Goal: Information Seeking & Learning: Check status

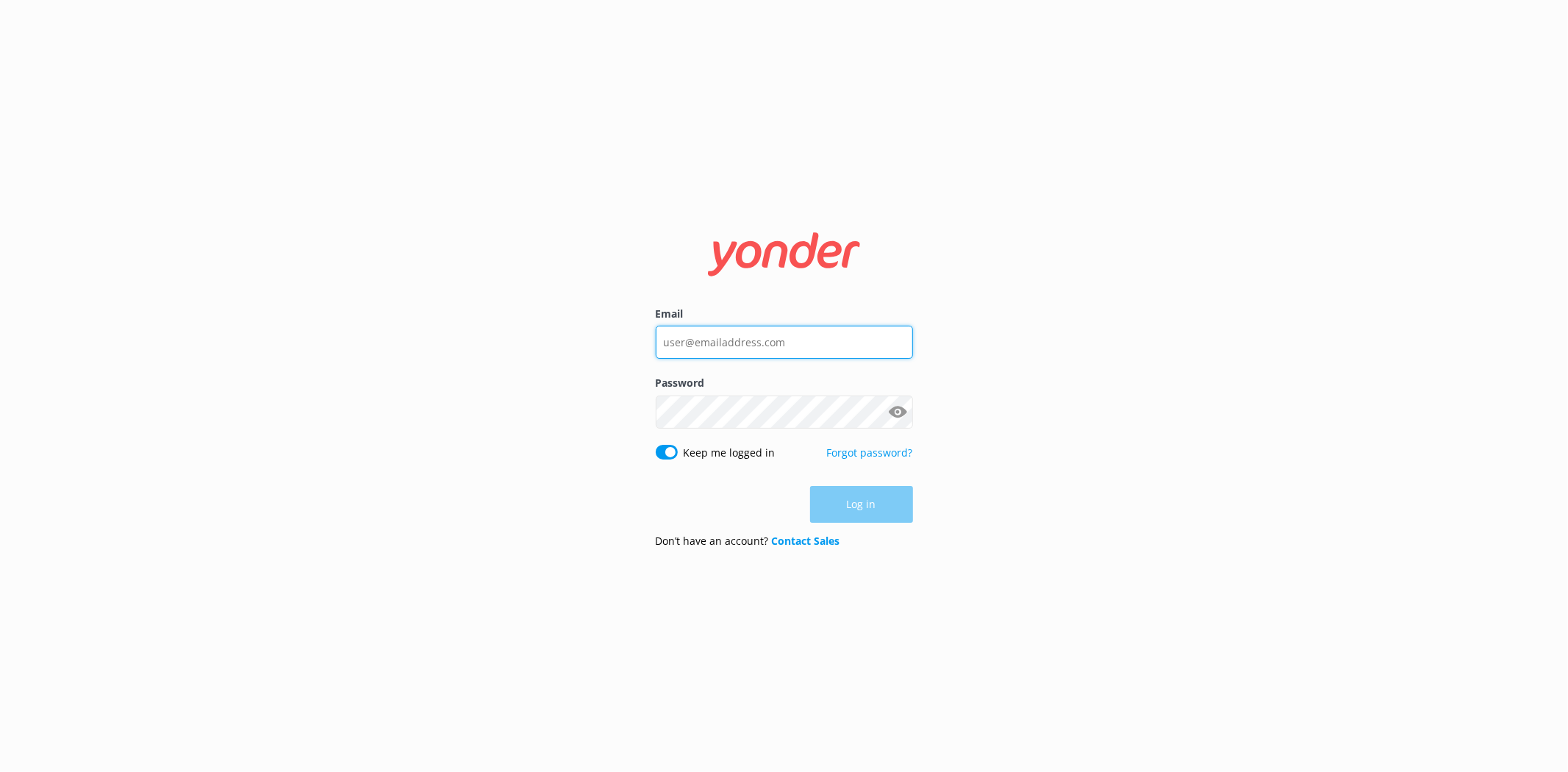
type input "[PERSON_NAME][EMAIL_ADDRESS][DOMAIN_NAME]"
click at [862, 499] on div "Log in" at bounding box center [785, 505] width 258 height 37
click at [862, 499] on button "Log in" at bounding box center [861, 505] width 103 height 37
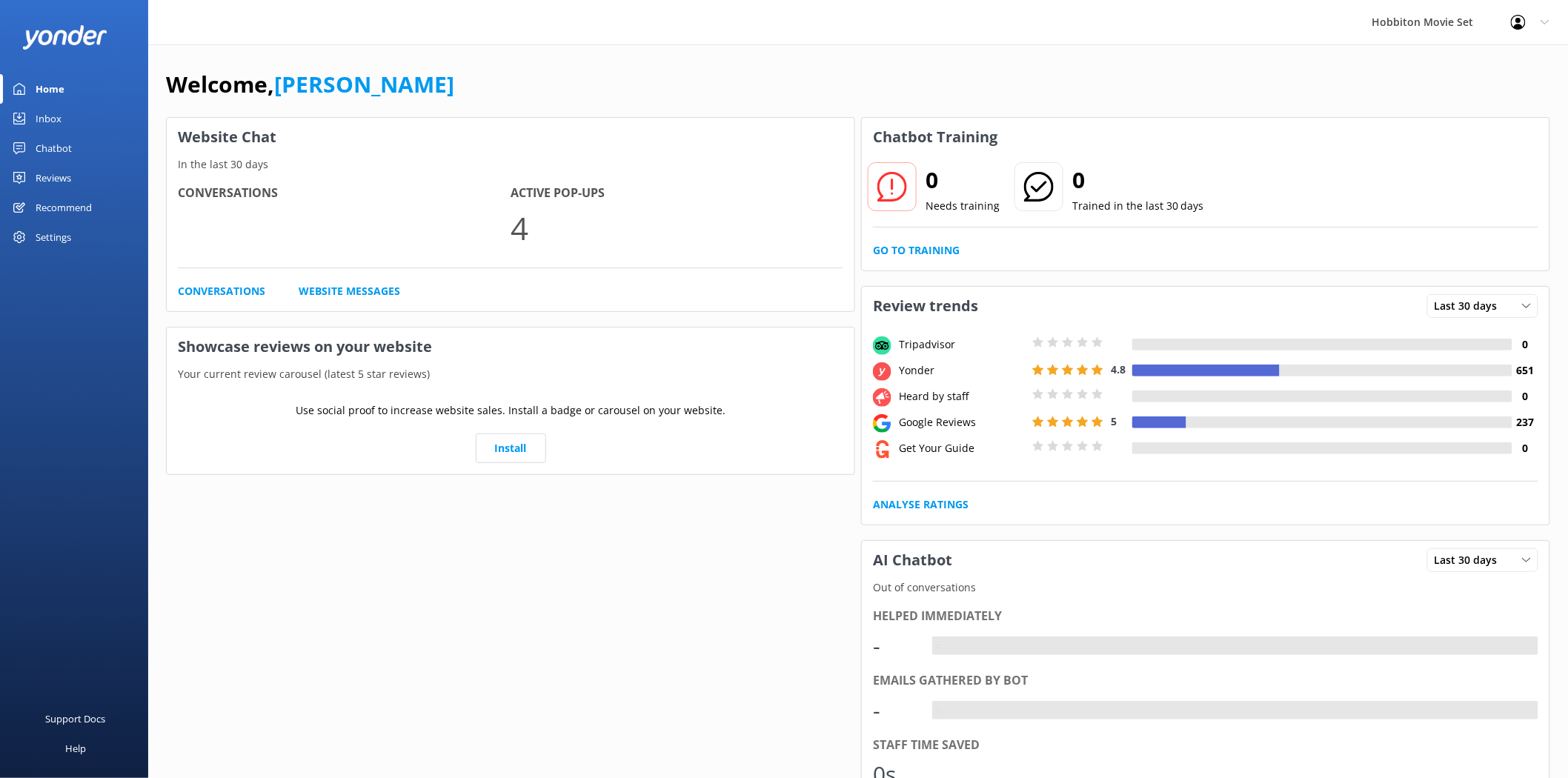
click at [64, 173] on div "Reviews" at bounding box center [53, 178] width 36 height 30
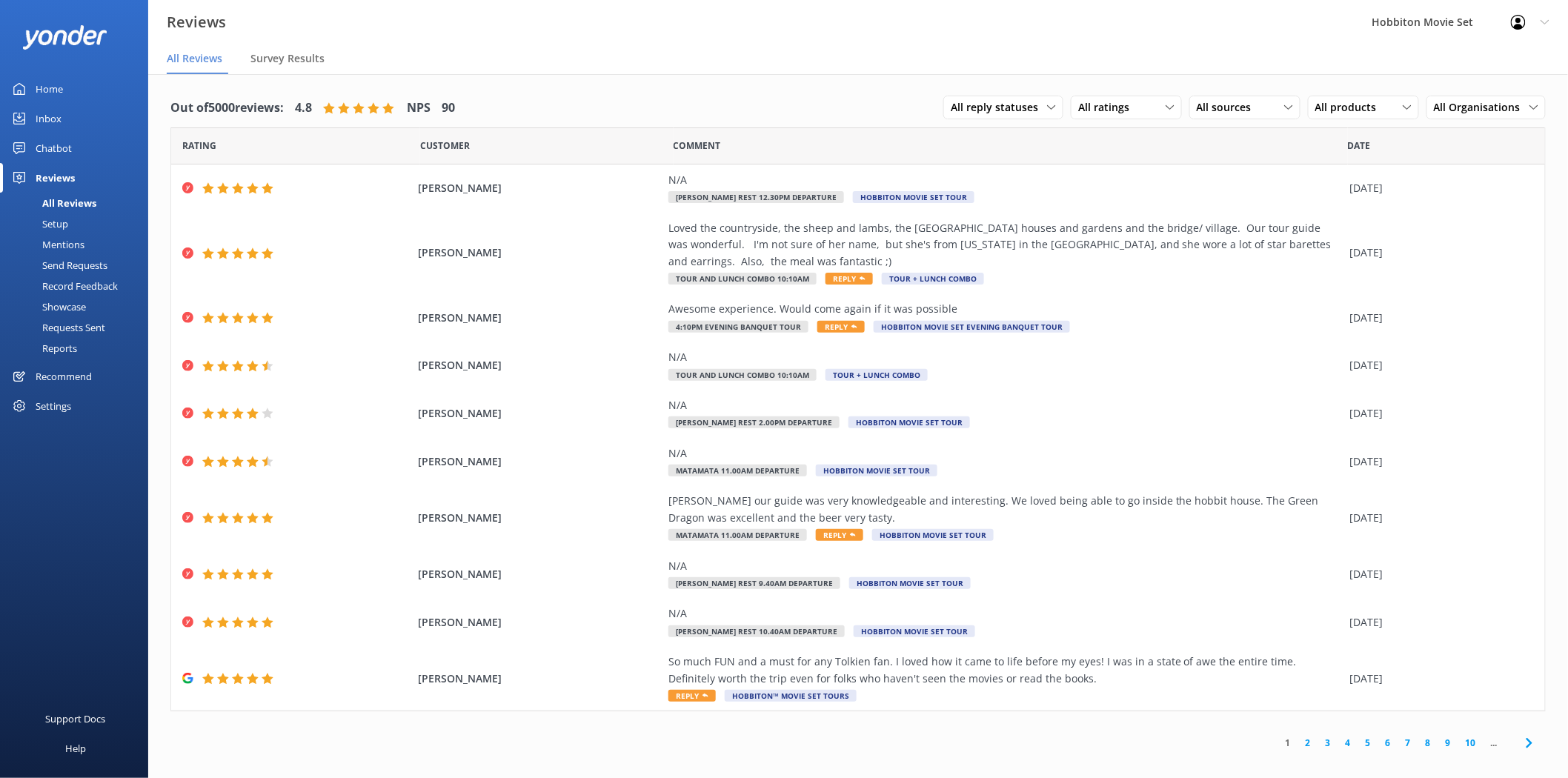
click at [68, 242] on div "Mentions" at bounding box center [46, 244] width 75 height 21
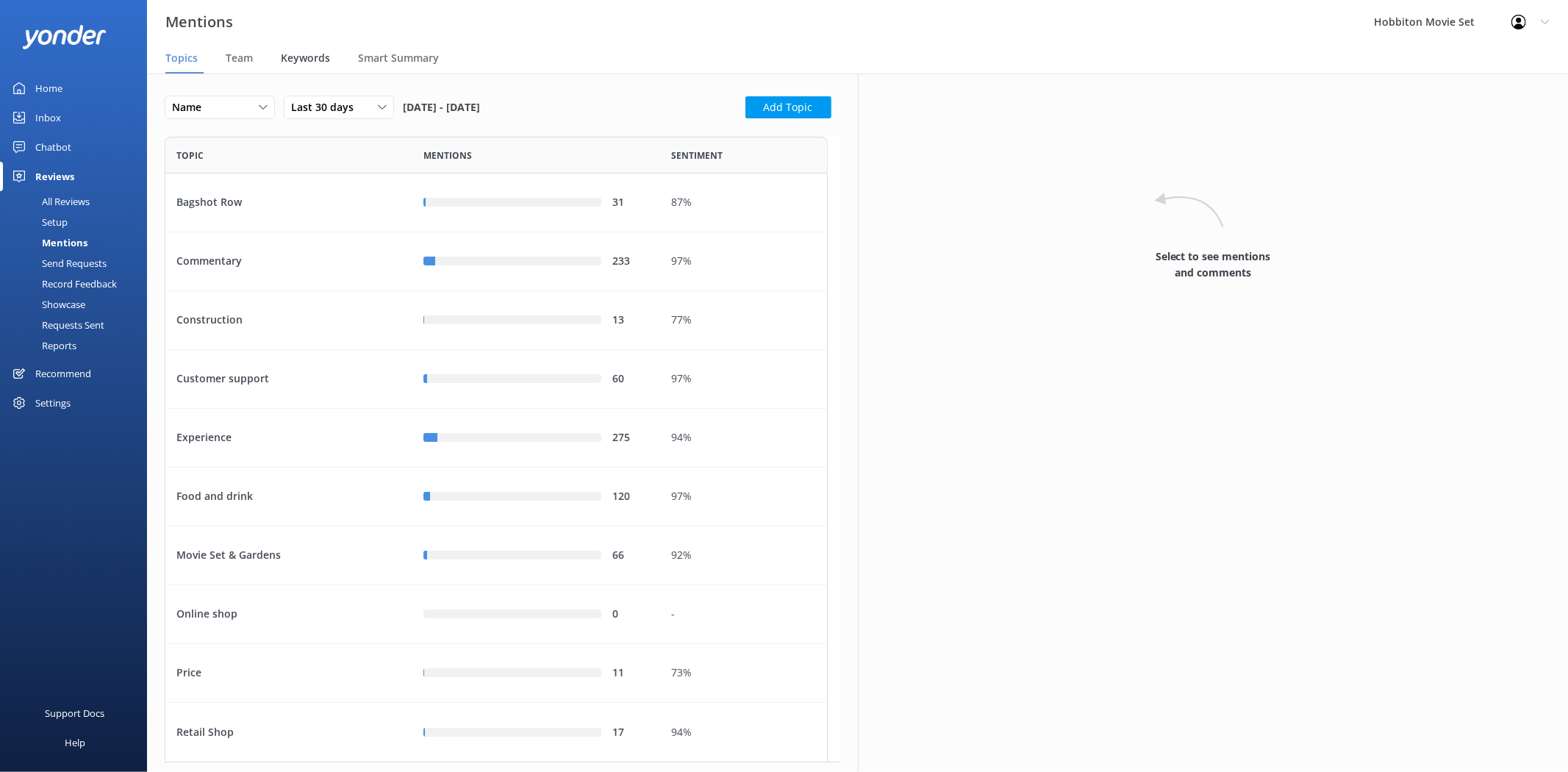
scroll to position [614, 650]
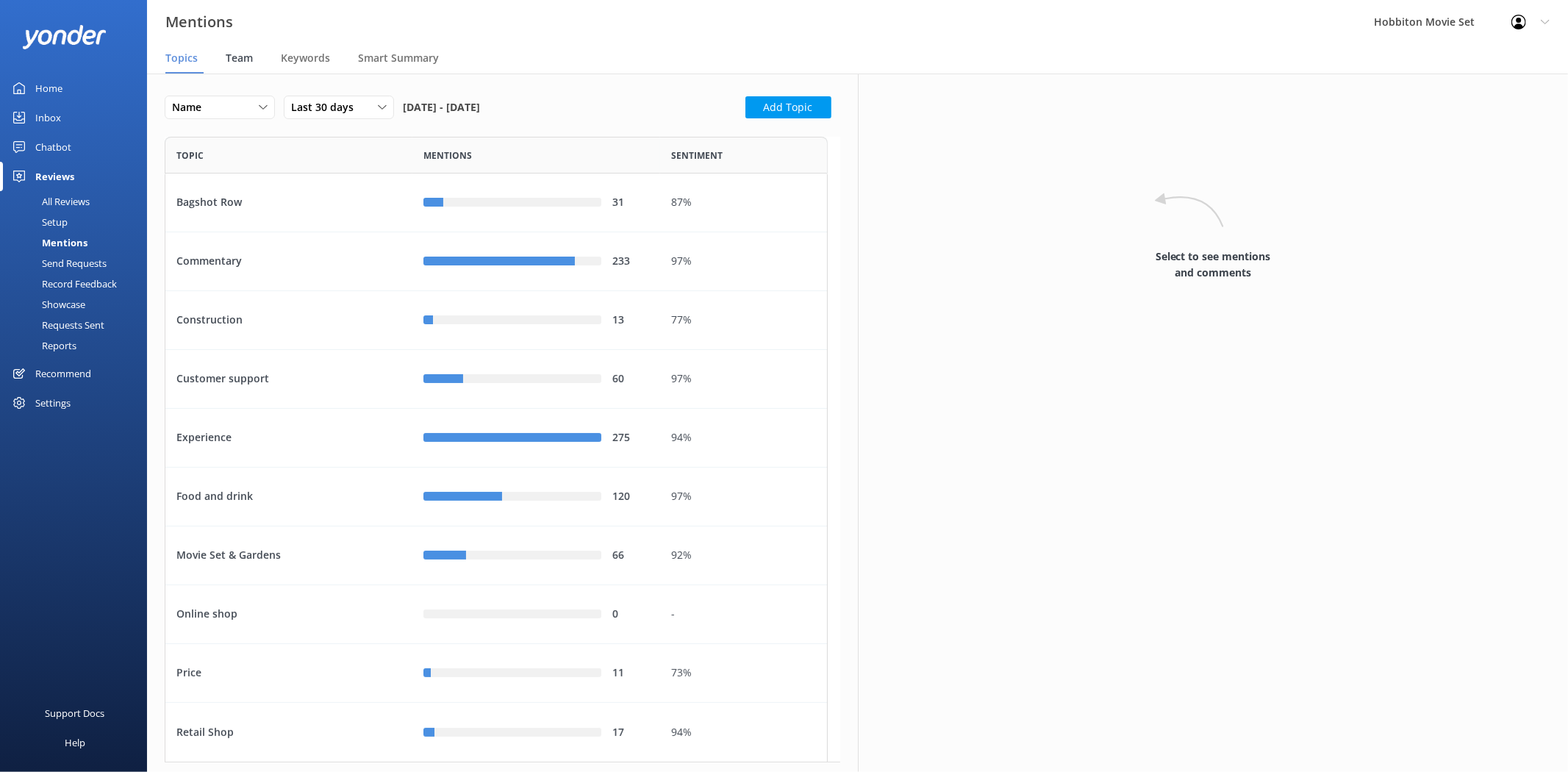
click at [248, 61] on span "Team" at bounding box center [239, 58] width 27 height 15
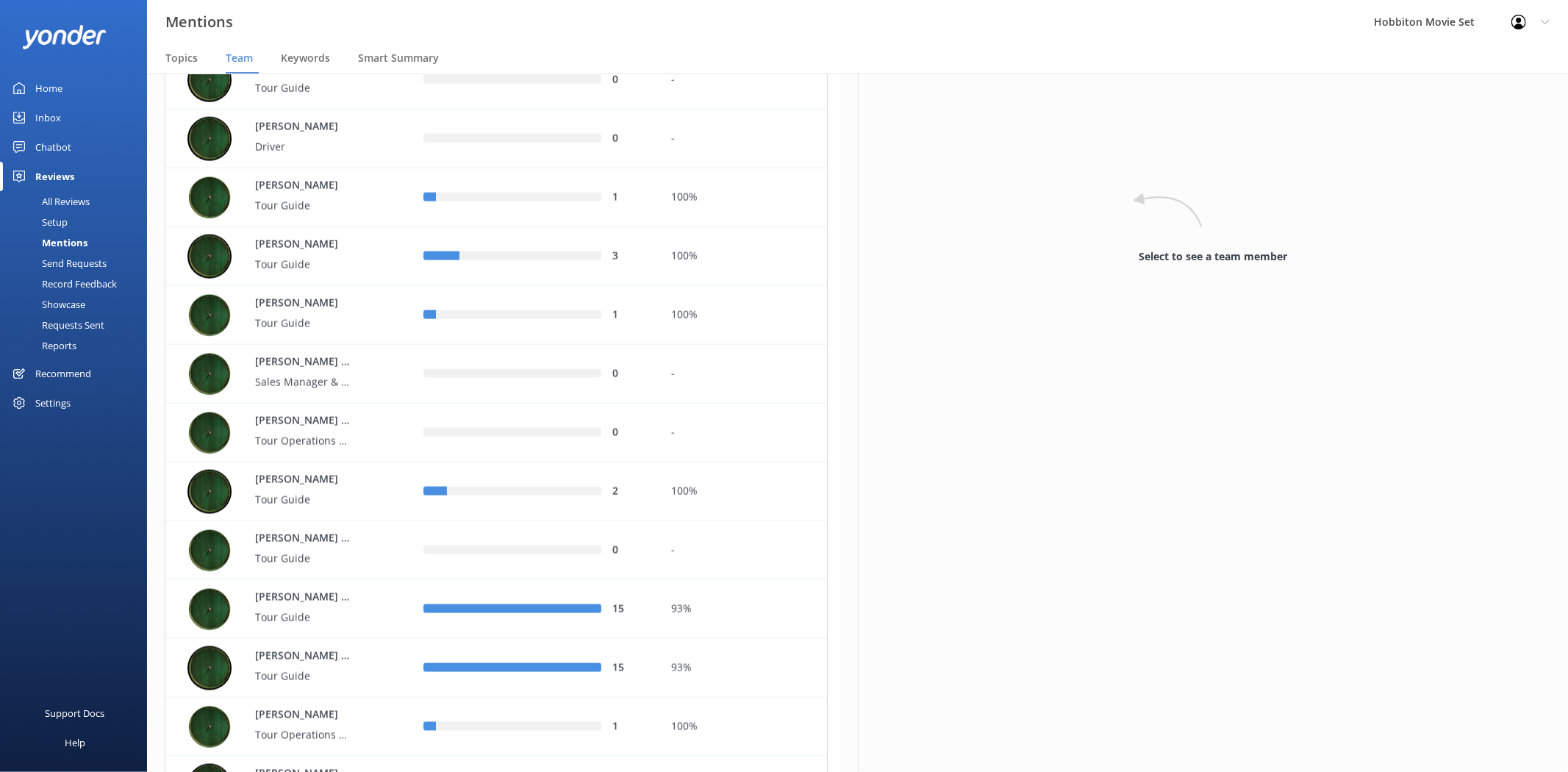
scroll to position [1715, 0]
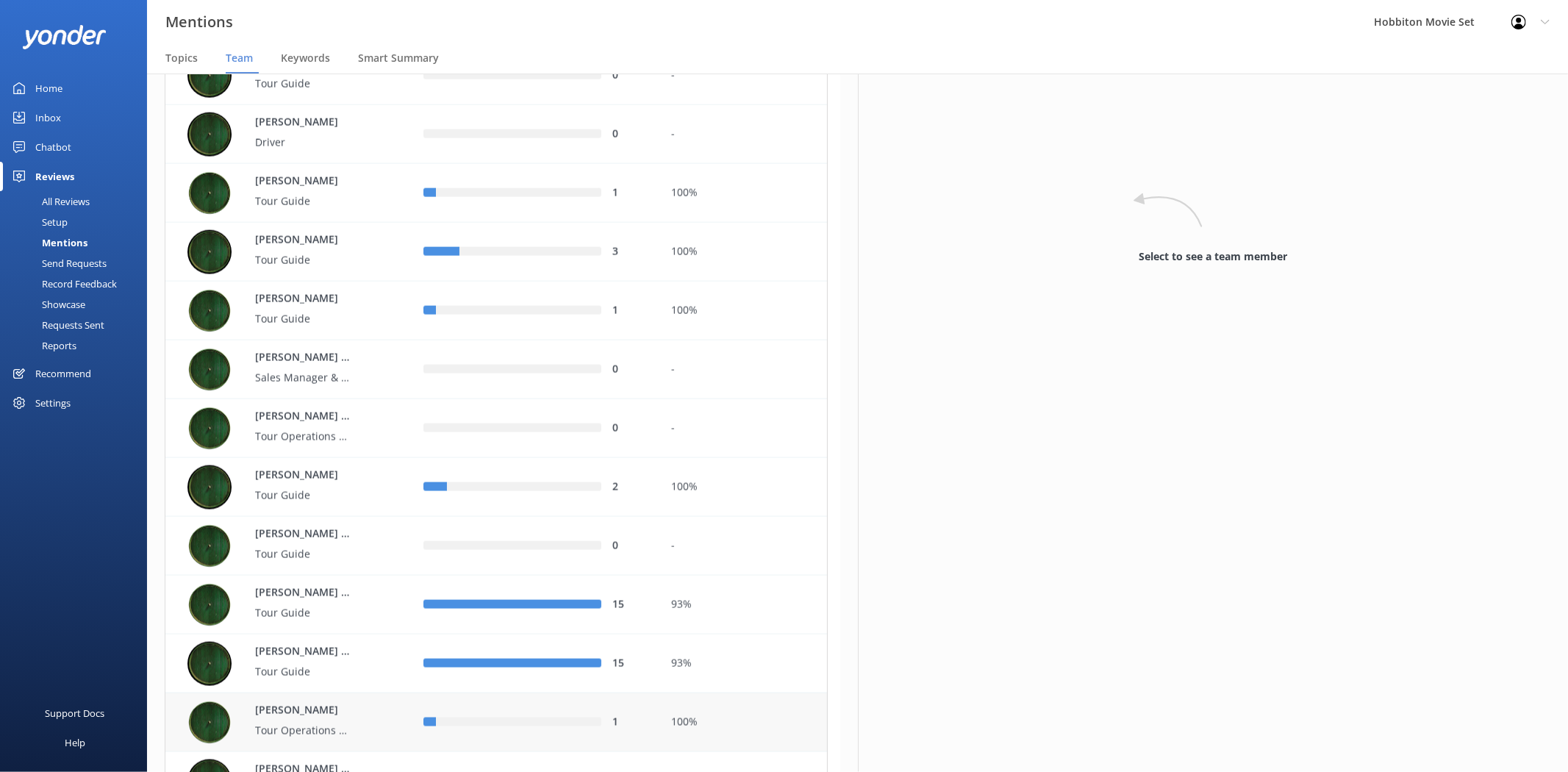
click at [364, 703] on div "[PERSON_NAME] Tour Operations Coordinator" at bounding box center [294, 723] width 214 height 44
